Goal: Communication & Community: Ask a question

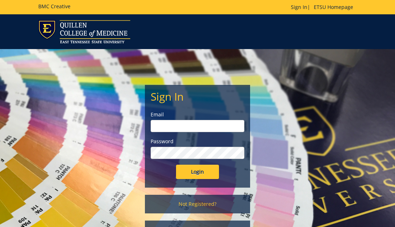
type input "[EMAIL_ADDRESS][DOMAIN_NAME]"
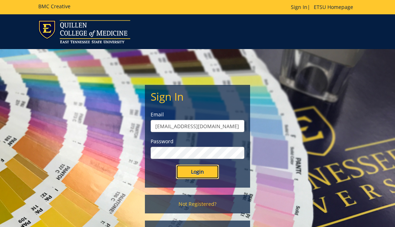
click at [188, 170] on input "Login" at bounding box center [197, 172] width 43 height 14
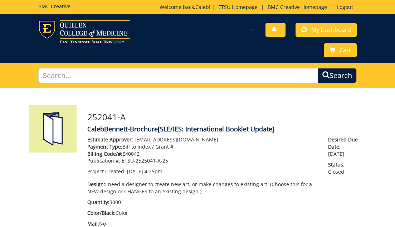
scroll to position [890, 0]
click at [324, 33] on span "My Dashboard" at bounding box center [331, 30] width 40 height 8
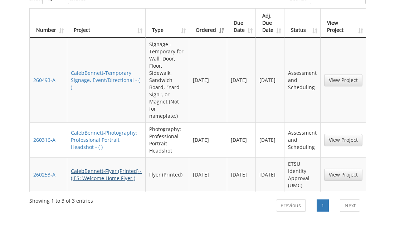
scroll to position [374, 0]
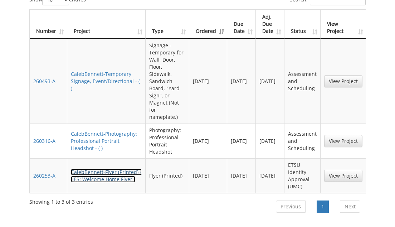
click at [84, 169] on link "CalebBennett-Flyer (Printed) - (IES: Welcome Home Flyer )" at bounding box center [106, 176] width 71 height 14
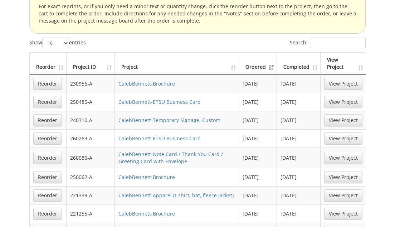
scroll to position [634, 0]
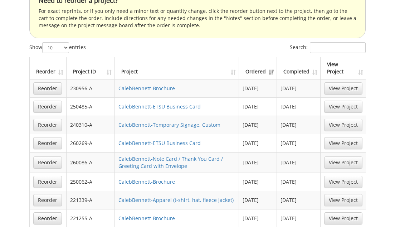
click at [293, 57] on th "Completed" at bounding box center [299, 68] width 44 height 22
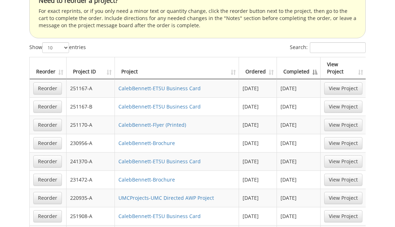
click at [293, 57] on th "Completed" at bounding box center [299, 68] width 44 height 22
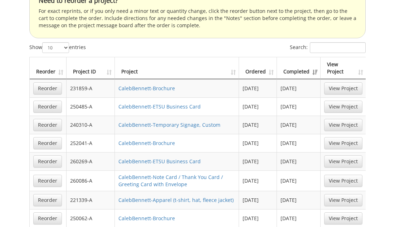
click at [293, 57] on th "Completed" at bounding box center [299, 68] width 44 height 22
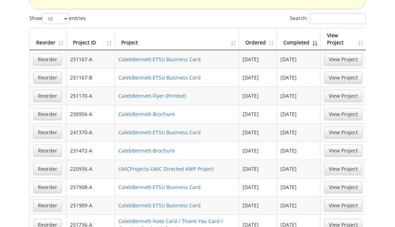
scroll to position [661, 0]
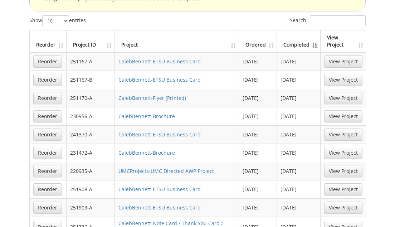
click at [292, 30] on th "Completed" at bounding box center [299, 41] width 44 height 22
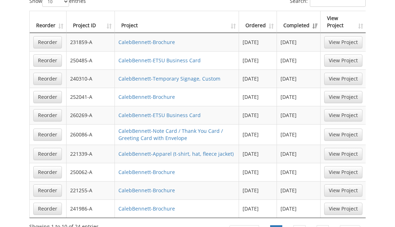
scroll to position [685, 0]
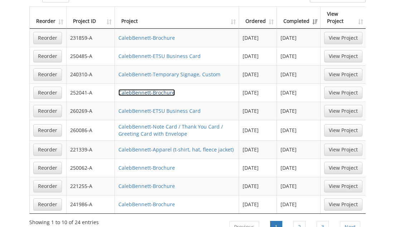
click at [151, 89] on link "CalebBennett-Brochure" at bounding box center [146, 92] width 57 height 7
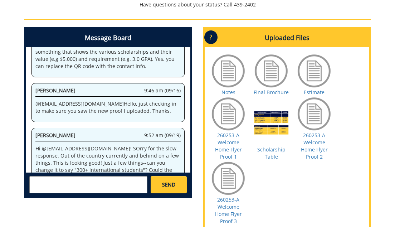
scroll to position [350, 0]
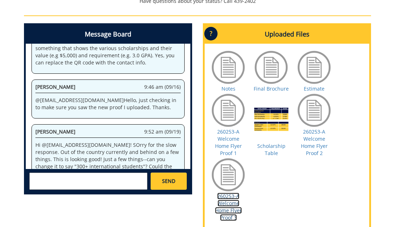
click at [223, 204] on link "260253-A Welcome Home Flyer Proof 3" at bounding box center [228, 207] width 27 height 28
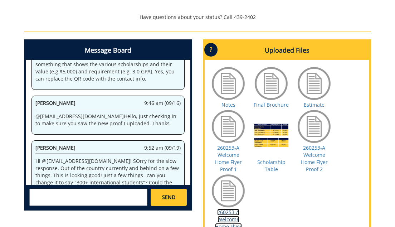
scroll to position [340, 0]
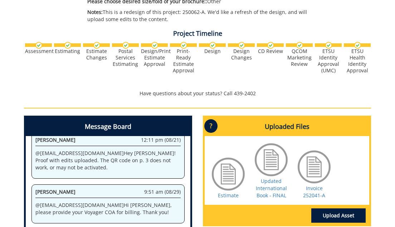
scroll to position [328, 0]
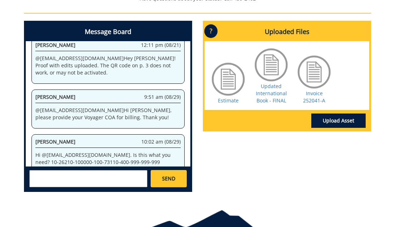
click at [101, 175] on textarea at bounding box center [88, 178] width 118 height 17
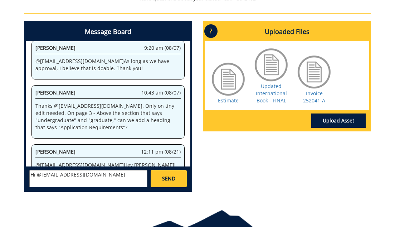
scroll to position [890, 0]
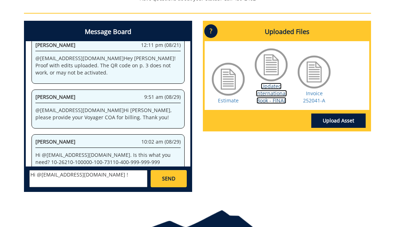
click at [277, 93] on link "Updated International Book - FINAL" at bounding box center [271, 93] width 31 height 21
click at [105, 180] on textarea "Hi @[EMAIL_ADDRESS][DOMAIN_NAME] !" at bounding box center [88, 178] width 118 height 17
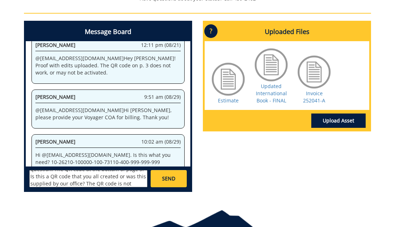
scroll to position [20, 0]
type textarea "Hi @[EMAIL_ADDRESS][DOMAIN_NAME] ! Quick question. The QR code at the bottom of…"
click at [181, 178] on link "SEND" at bounding box center [169, 178] width 36 height 17
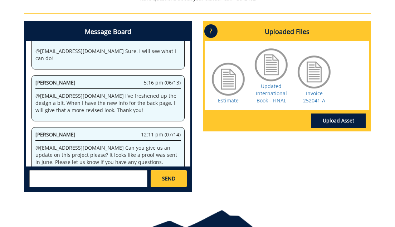
scroll to position [69430, 0]
